Goal: Information Seeking & Learning: Learn about a topic

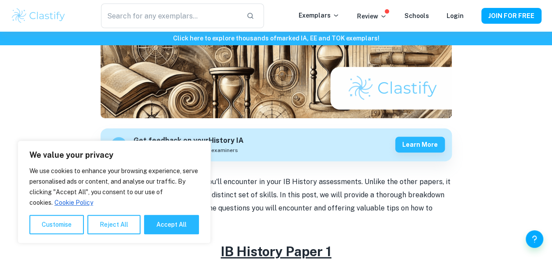
scroll to position [185, 0]
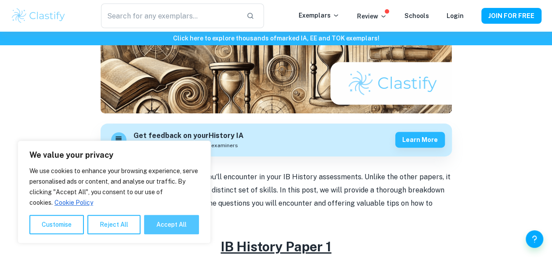
click at [170, 224] on button "Accept All" at bounding box center [171, 224] width 55 height 19
checkbox input "true"
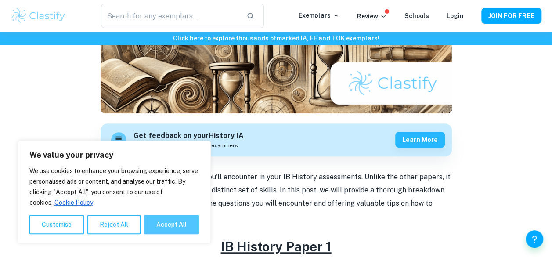
checkbox input "true"
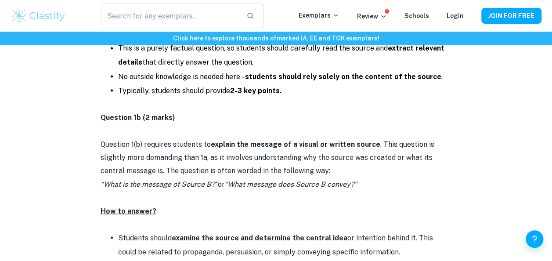
scroll to position [757, 0]
click at [251, 255] on li "Students should examine the source and determine the central idea or intention …" at bounding box center [285, 244] width 334 height 28
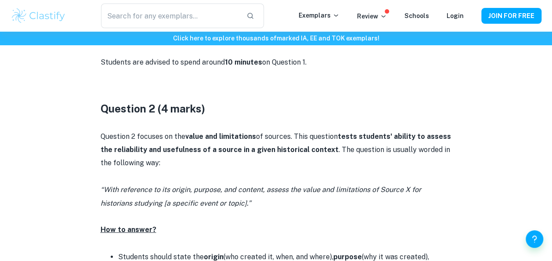
scroll to position [1065, 0]
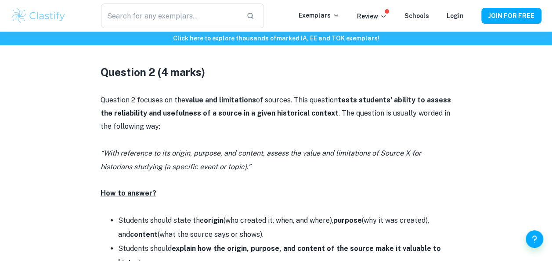
click at [128, 238] on li "Students should state the origin (who created it, when, and where), purpose (wh…" at bounding box center [285, 227] width 334 height 28
click at [246, 249] on strong "explain how the origin, purpose, and content of the source make it valuable to …" at bounding box center [279, 255] width 323 height 22
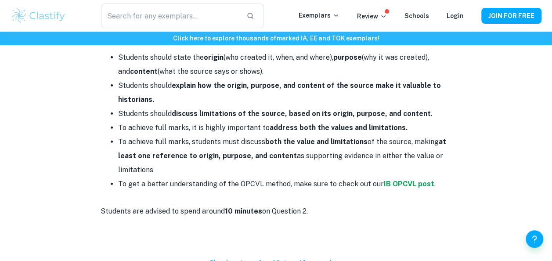
scroll to position [1229, 0]
click at [254, 246] on p at bounding box center [276, 250] width 351 height 13
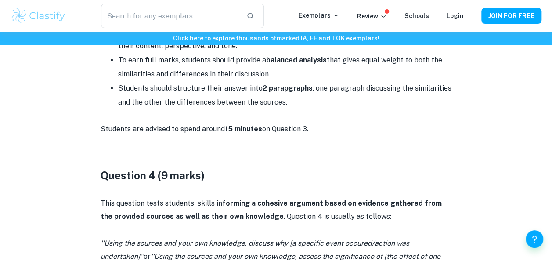
scroll to position [1774, 0]
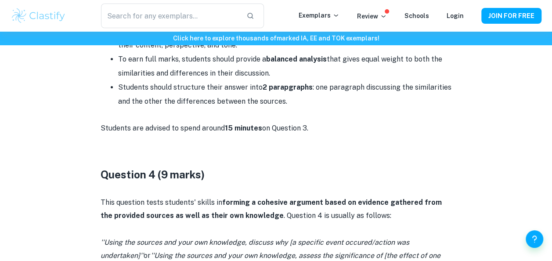
click at [266, 242] on icon "''Using the sources and your own knowledge, discuss why [a specific event occur…" at bounding box center [255, 249] width 309 height 22
